Goal: Book appointment/travel/reservation

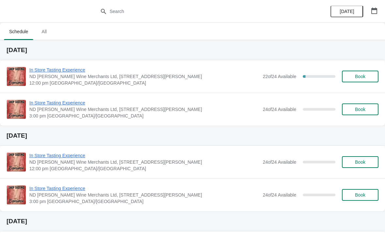
click at [73, 69] on span "In Store Tasting Experience" at bounding box center [144, 70] width 230 height 7
click at [376, 8] on icon "button" at bounding box center [374, 10] width 6 height 7
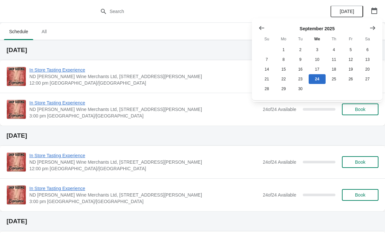
click at [375, 29] on button "Show next month, October 2025" at bounding box center [372, 28] width 12 height 12
click at [335, 66] on button "16" at bounding box center [333, 70] width 17 height 10
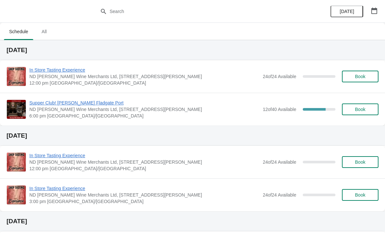
click at [82, 100] on span "Supper Club! [PERSON_NAME] Fladgate Port" at bounding box center [144, 103] width 230 height 7
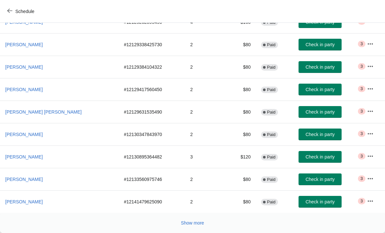
scroll to position [120, 0]
click at [12, 11] on span "Schedule" at bounding box center [21, 11] width 26 height 6
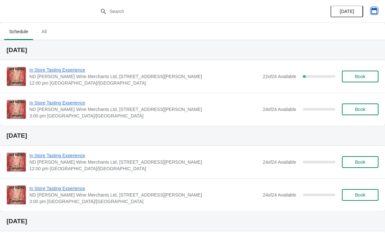
click at [375, 14] on icon "button" at bounding box center [374, 10] width 6 height 7
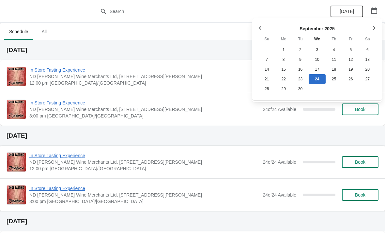
click at [373, 29] on icon "Show next month, October 2025" at bounding box center [372, 28] width 5 height 4
click at [302, 79] on button "21" at bounding box center [300, 79] width 17 height 10
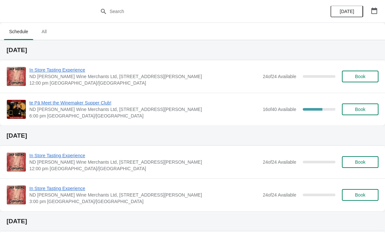
click at [108, 104] on span "te Pā Meet the Winemaker Supper Club!" at bounding box center [144, 103] width 230 height 7
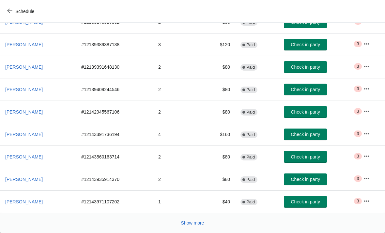
scroll to position [120, 0]
